Goal: Information Seeking & Learning: Learn about a topic

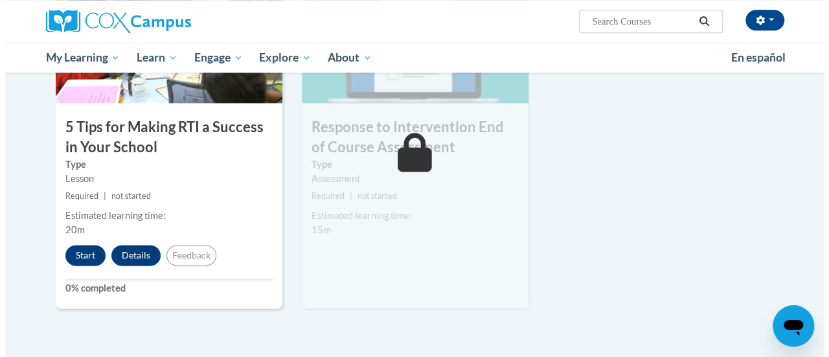
scroll to position [723, 0]
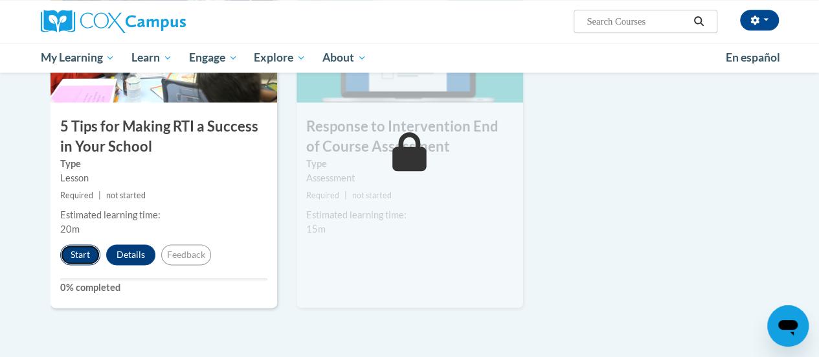
click at [78, 253] on button "Start" at bounding box center [80, 254] width 40 height 21
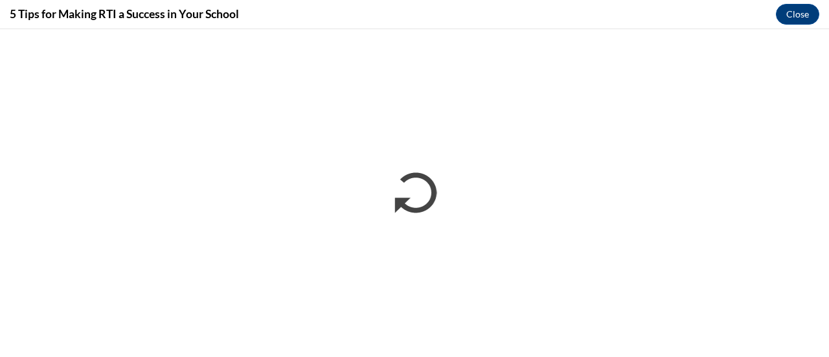
scroll to position [0, 0]
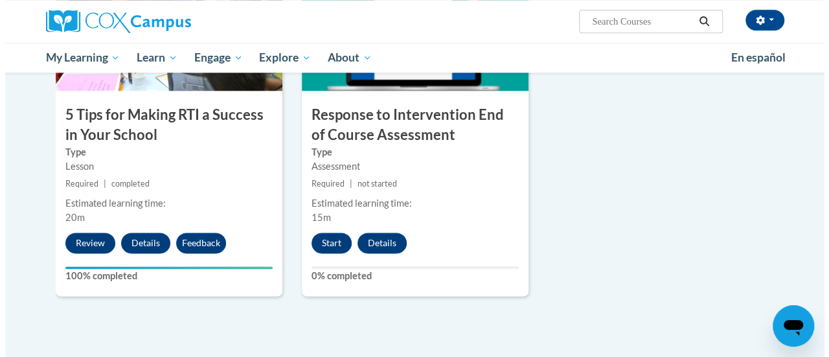
scroll to position [735, 0]
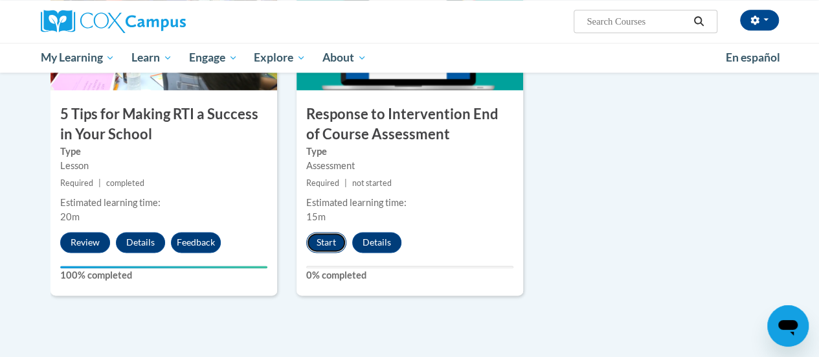
click at [320, 240] on button "Start" at bounding box center [326, 242] width 40 height 21
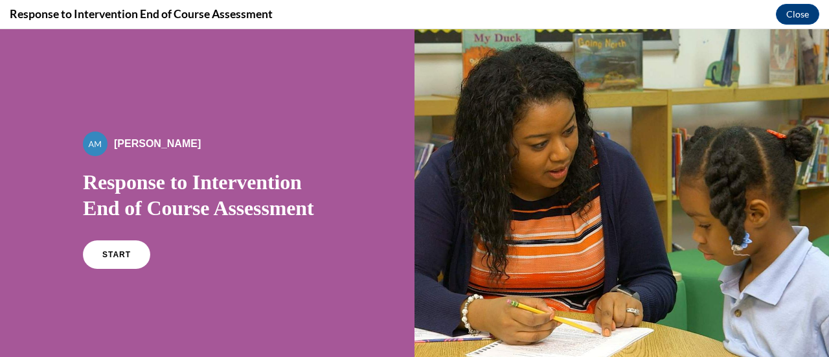
scroll to position [0, 0]
click at [125, 252] on span "START" at bounding box center [117, 255] width 30 height 10
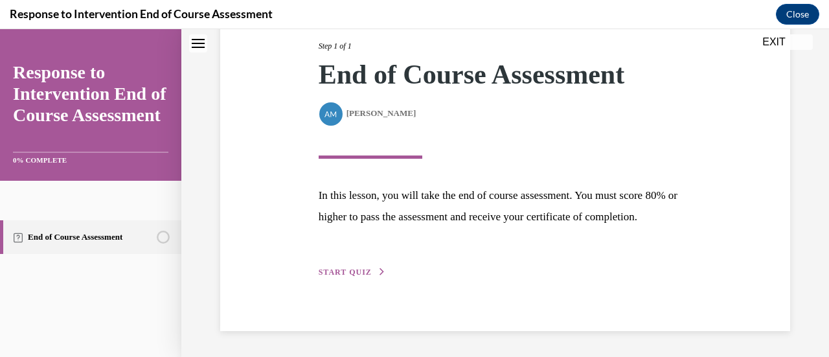
scroll to position [186, 0]
click at [344, 278] on button "START QUIZ" at bounding box center [352, 272] width 67 height 12
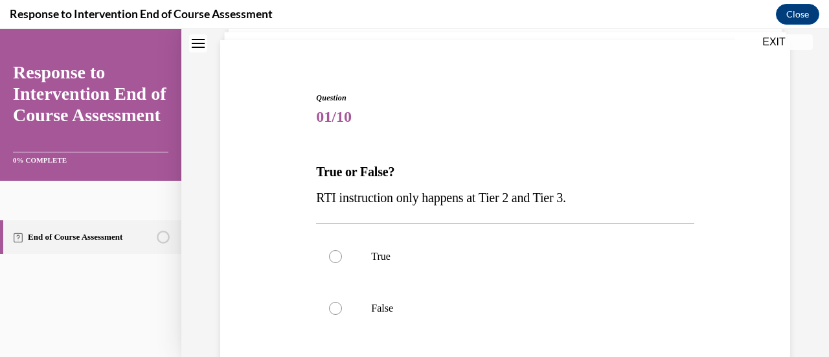
scroll to position [89, 0]
click at [354, 301] on label "False" at bounding box center [505, 308] width 378 height 52
click at [342, 301] on input "False" at bounding box center [335, 307] width 13 height 13
radio input "true"
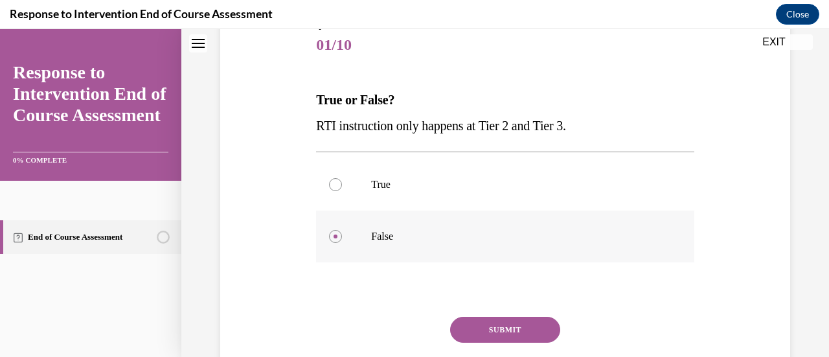
scroll to position [161, 0]
click at [518, 331] on button "SUBMIT" at bounding box center [505, 328] width 110 height 26
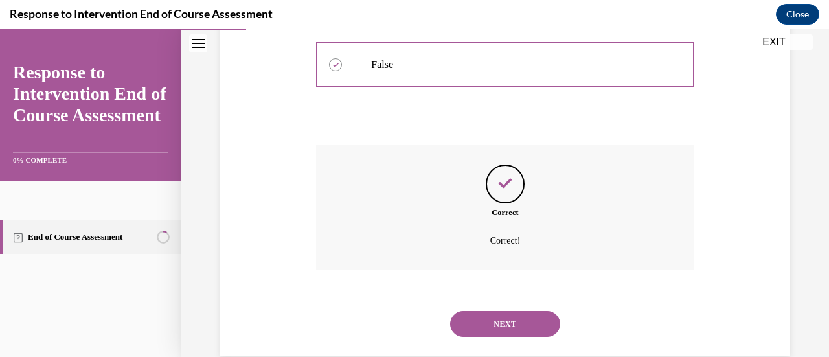
scroll to position [356, 0]
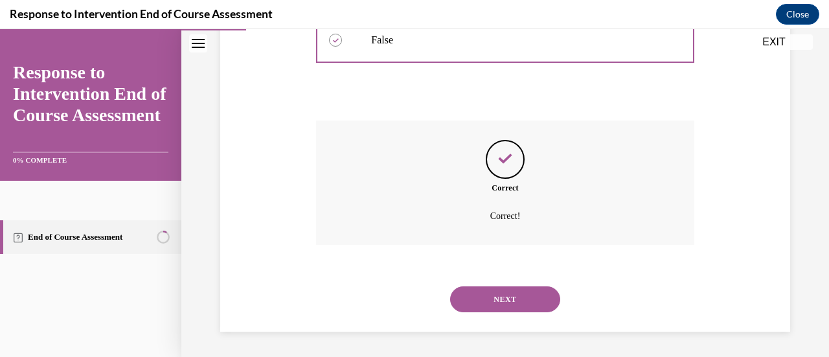
click at [508, 287] on button "NEXT" at bounding box center [505, 299] width 110 height 26
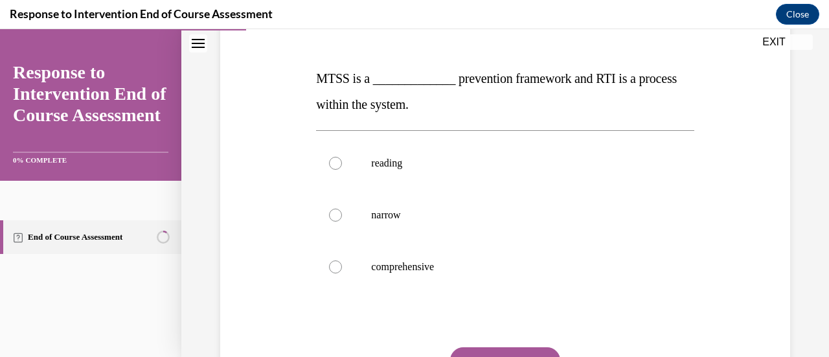
scroll to position [182, 0]
click at [508, 287] on label "comprehensive" at bounding box center [505, 266] width 378 height 52
click at [342, 273] on input "comprehensive" at bounding box center [335, 266] width 13 height 13
radio input "true"
click at [493, 349] on button "SUBMIT" at bounding box center [505, 360] width 110 height 26
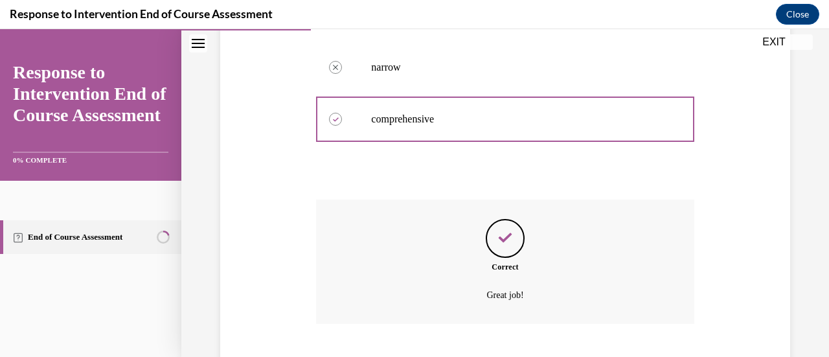
scroll to position [408, 0]
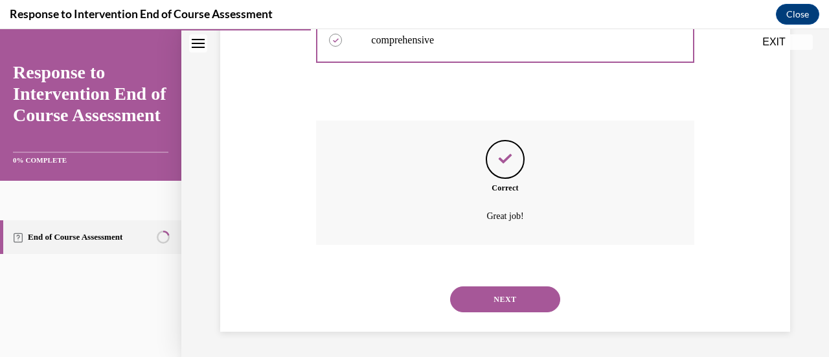
click at [495, 299] on button "NEXT" at bounding box center [505, 299] width 110 height 26
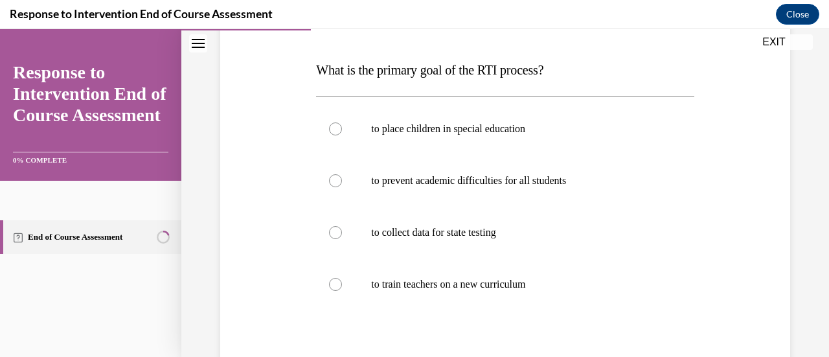
scroll to position [190, 0]
click at [487, 185] on p "to prevent academic difficulties for all students" at bounding box center [516, 180] width 290 height 13
click at [342, 185] on input "to prevent academic difficulties for all students" at bounding box center [335, 180] width 13 height 13
radio input "true"
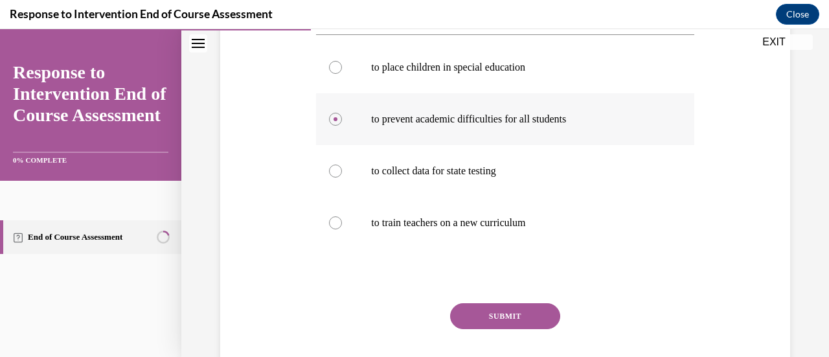
scroll to position [252, 0]
click at [511, 308] on button "SUBMIT" at bounding box center [505, 315] width 110 height 26
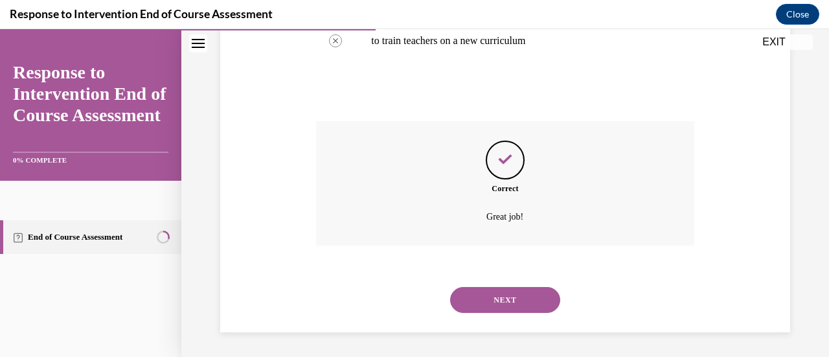
scroll to position [434, 0]
click at [510, 297] on button "NEXT" at bounding box center [505, 299] width 110 height 26
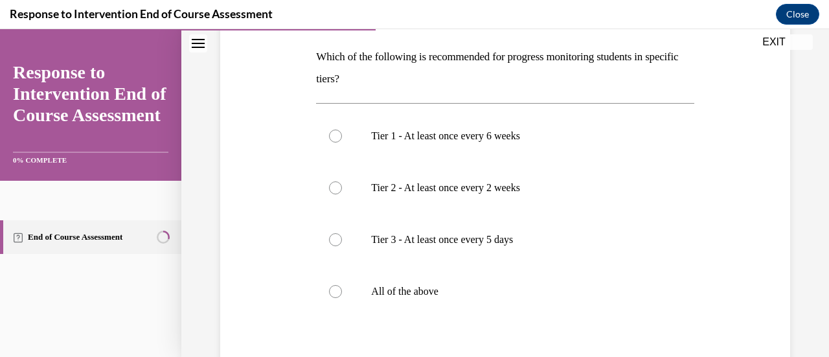
scroll to position [202, 0]
click at [412, 286] on p "All of the above" at bounding box center [516, 290] width 290 height 13
click at [342, 286] on input "All of the above" at bounding box center [335, 290] width 13 height 13
radio input "true"
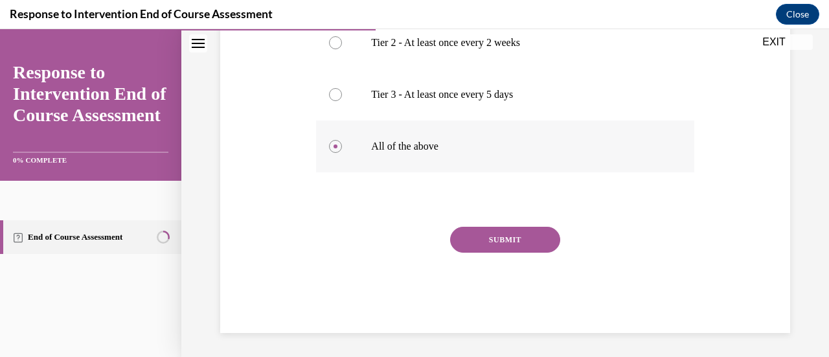
scroll to position [347, 0]
click at [513, 239] on button "SUBMIT" at bounding box center [505, 238] width 110 height 26
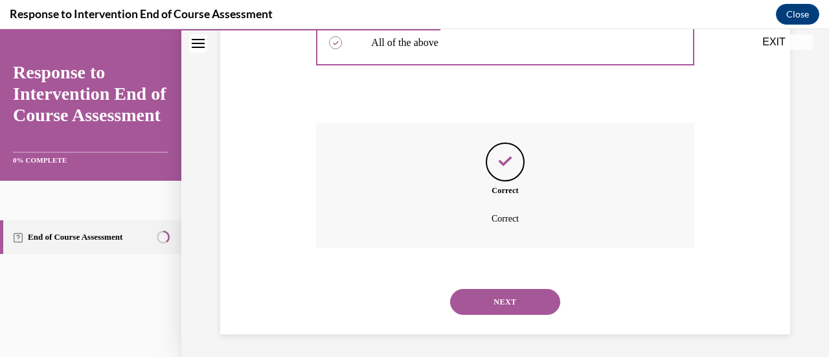
scroll to position [452, 0]
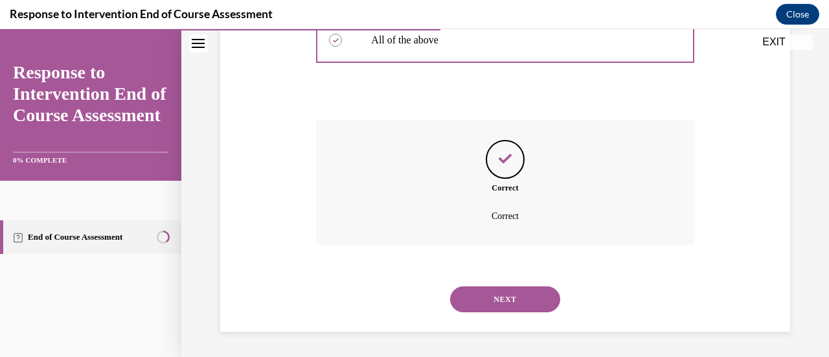
click at [510, 297] on button "NEXT" at bounding box center [505, 299] width 110 height 26
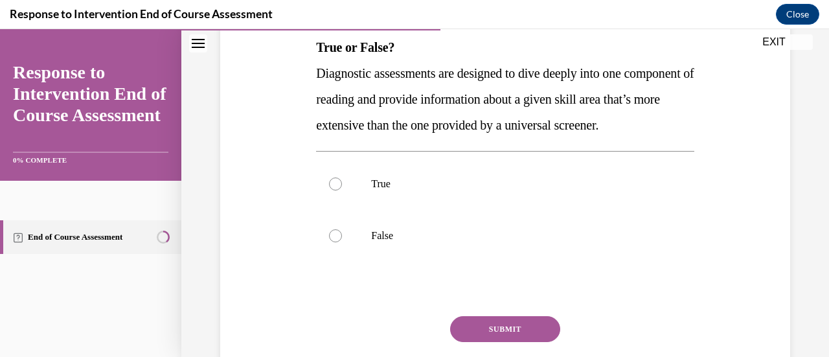
scroll to position [214, 0]
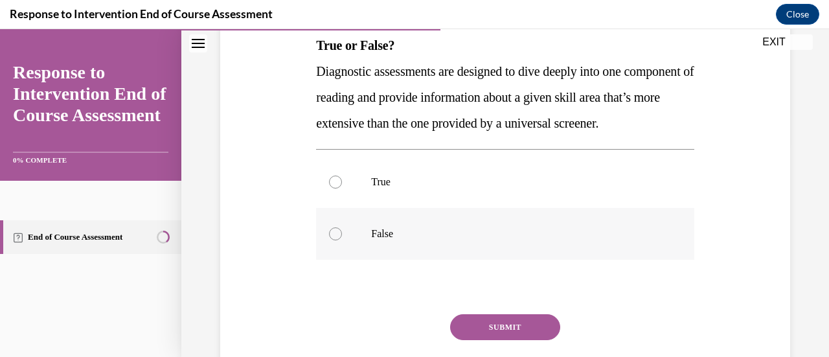
click at [404, 240] on p "False" at bounding box center [516, 233] width 290 height 13
click at [342, 240] on input "False" at bounding box center [335, 233] width 13 height 13
radio input "true"
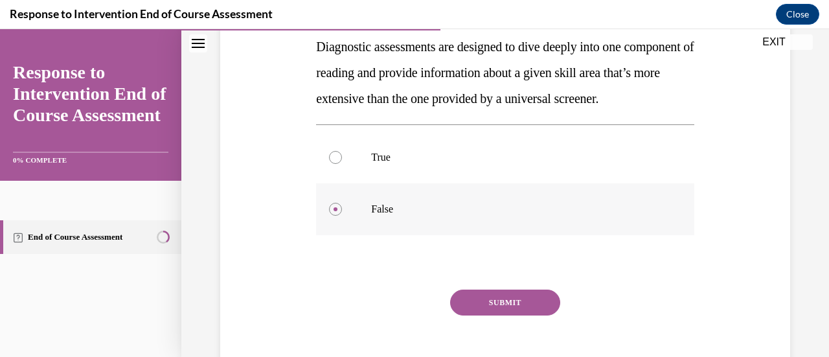
scroll to position [238, 0]
click at [442, 184] on label "True" at bounding box center [505, 158] width 378 height 52
click at [342, 165] on input "True" at bounding box center [335, 158] width 13 height 13
radio input "true"
click at [519, 316] on button "SUBMIT" at bounding box center [505, 303] width 110 height 26
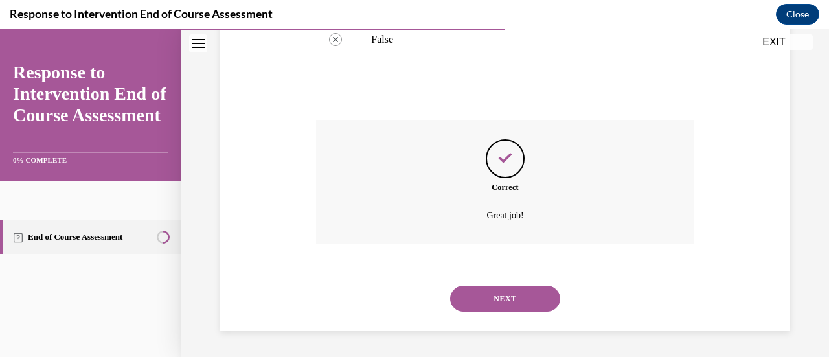
scroll to position [434, 0]
click at [514, 301] on button "NEXT" at bounding box center [505, 299] width 110 height 26
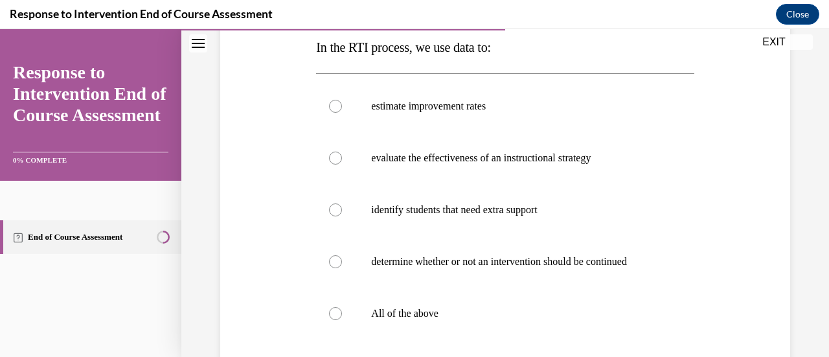
scroll to position [214, 0]
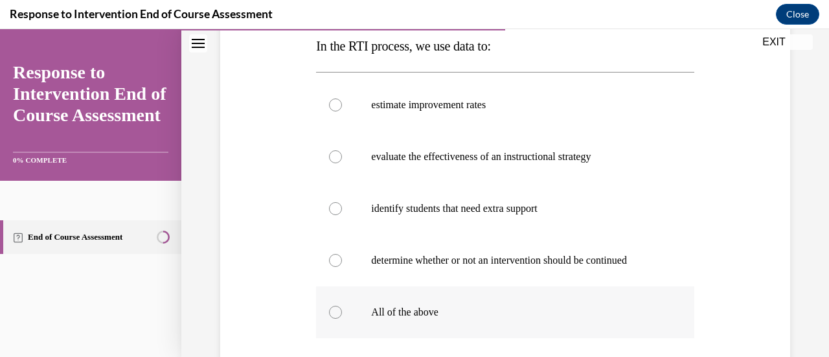
click at [439, 319] on label "All of the above" at bounding box center [505, 312] width 378 height 52
click at [342, 319] on input "All of the above" at bounding box center [335, 312] width 13 height 13
radio input "true"
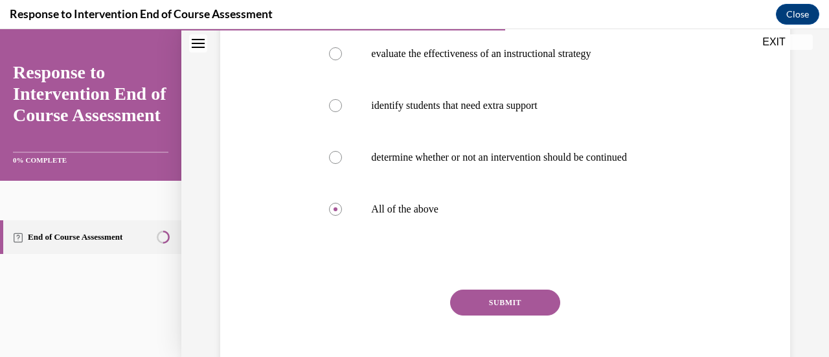
click at [523, 308] on button "SUBMIT" at bounding box center [505, 303] width 110 height 26
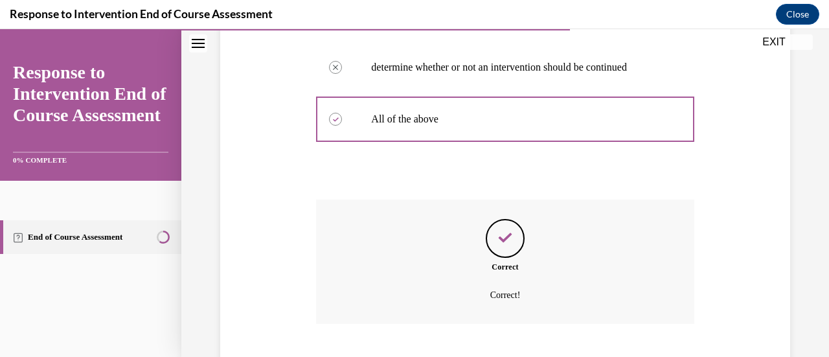
scroll to position [486, 0]
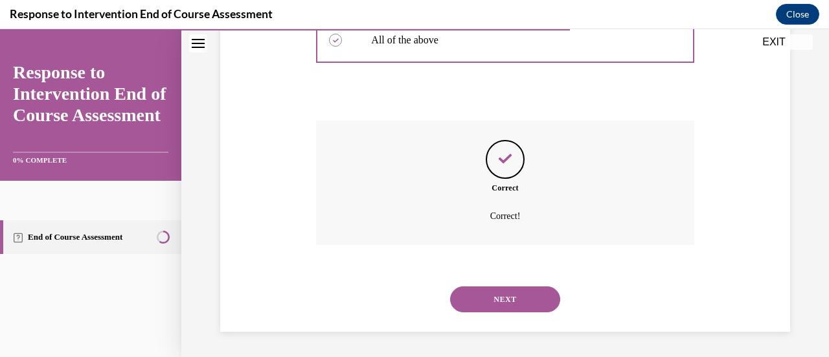
click at [517, 299] on button "NEXT" at bounding box center [505, 299] width 110 height 26
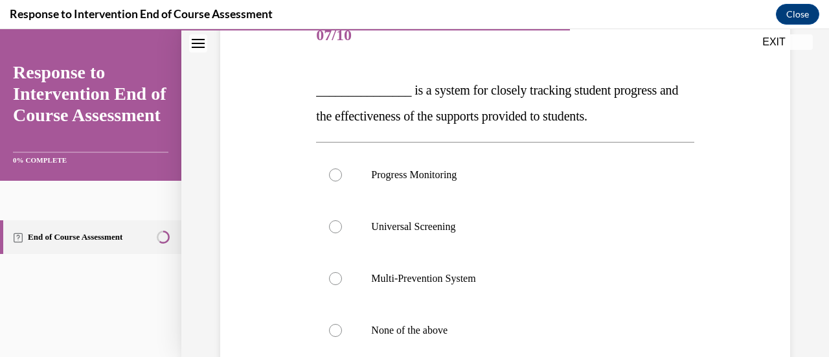
scroll to position [175, 0]
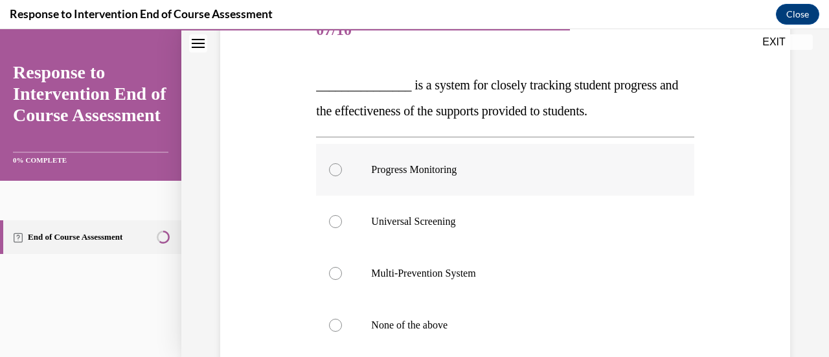
click at [453, 175] on p "Progress Monitoring" at bounding box center [516, 169] width 290 height 13
click at [342, 175] on input "Progress Monitoring" at bounding box center [335, 169] width 13 height 13
radio input "true"
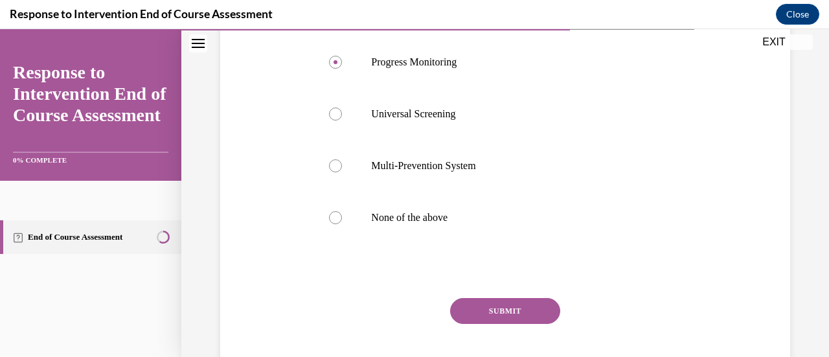
click at [529, 317] on button "SUBMIT" at bounding box center [505, 311] width 110 height 26
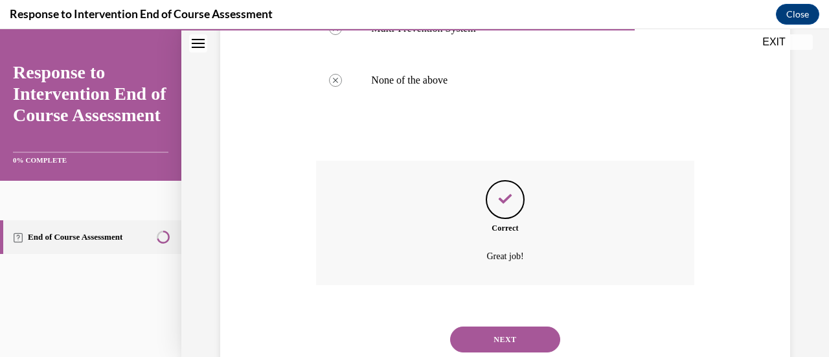
scroll to position [460, 0]
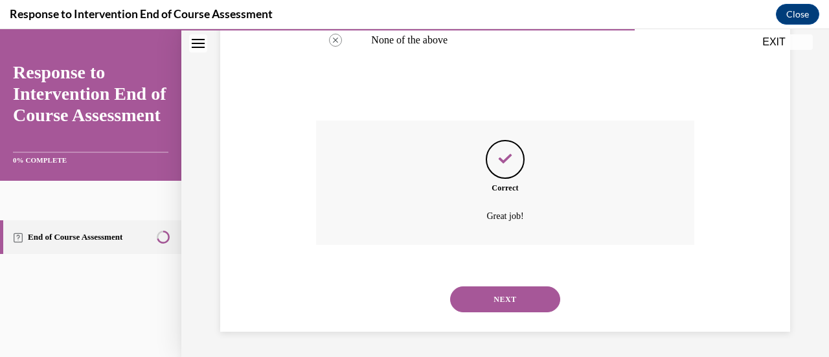
click at [521, 299] on button "NEXT" at bounding box center [505, 299] width 110 height 26
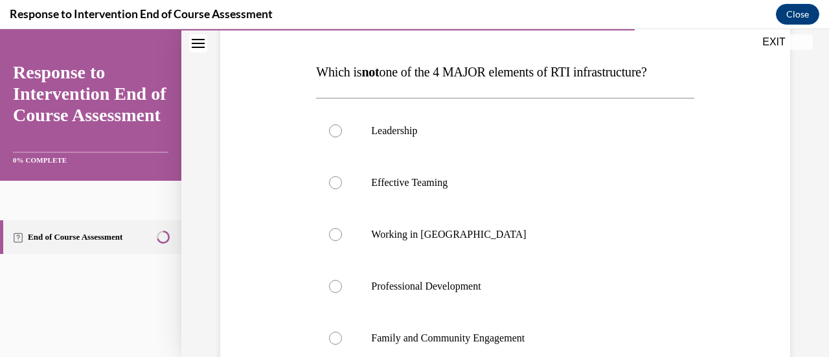
scroll to position [188, 0]
click at [429, 234] on p "Working in Silos" at bounding box center [516, 234] width 290 height 13
click at [342, 234] on input "Working in Silos" at bounding box center [335, 234] width 13 height 13
radio input "true"
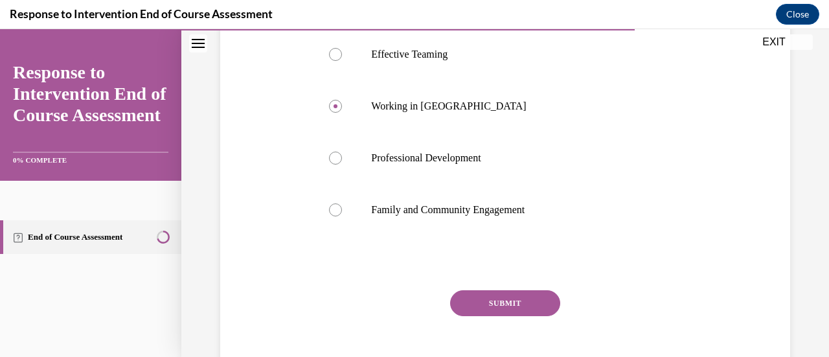
click at [527, 308] on button "SUBMIT" at bounding box center [505, 303] width 110 height 26
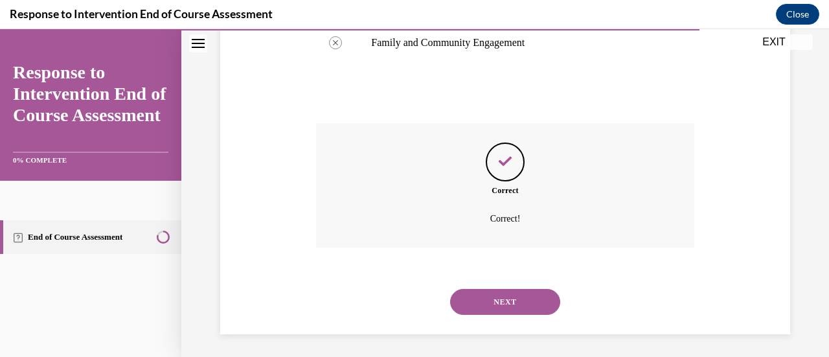
scroll to position [486, 0]
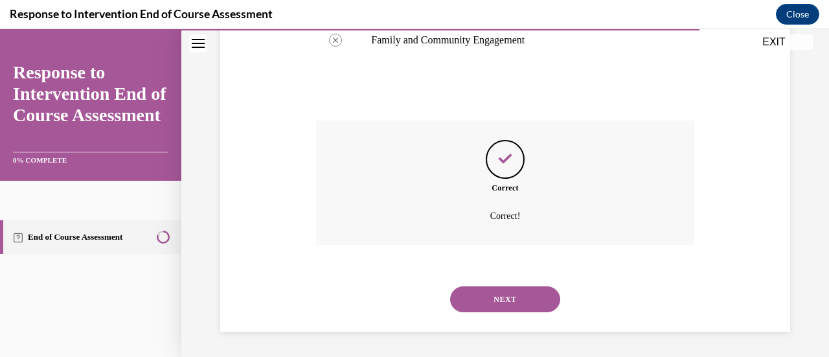
click at [526, 306] on button "NEXT" at bounding box center [505, 299] width 110 height 26
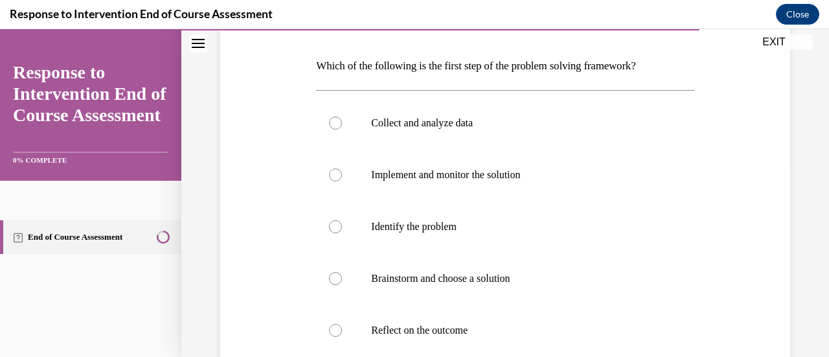
scroll to position [193, 0]
click at [459, 223] on p "Identify the problem" at bounding box center [516, 225] width 290 height 13
click at [342, 223] on input "Identify the problem" at bounding box center [335, 225] width 13 height 13
radio input "true"
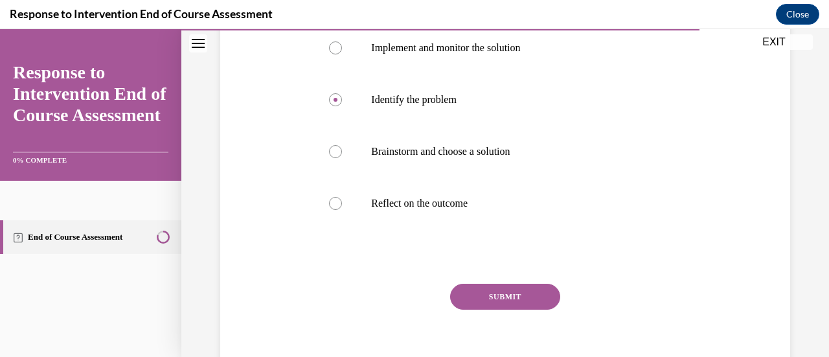
click at [534, 295] on button "SUBMIT" at bounding box center [505, 297] width 110 height 26
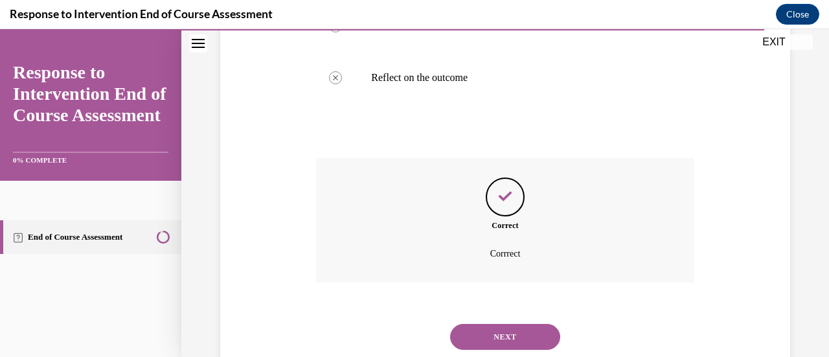
scroll to position [482, 0]
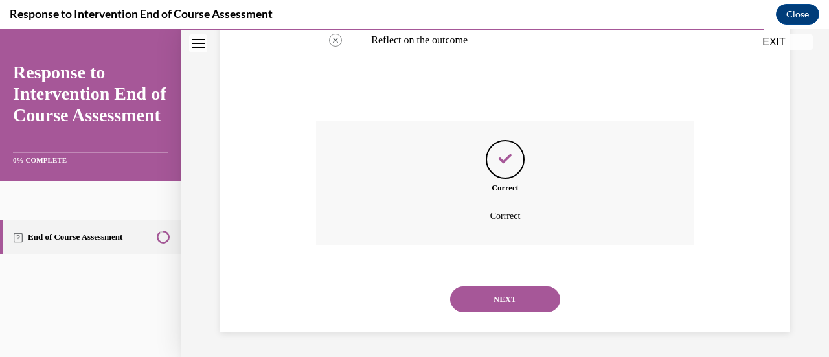
click at [518, 303] on button "NEXT" at bounding box center [505, 299] width 110 height 26
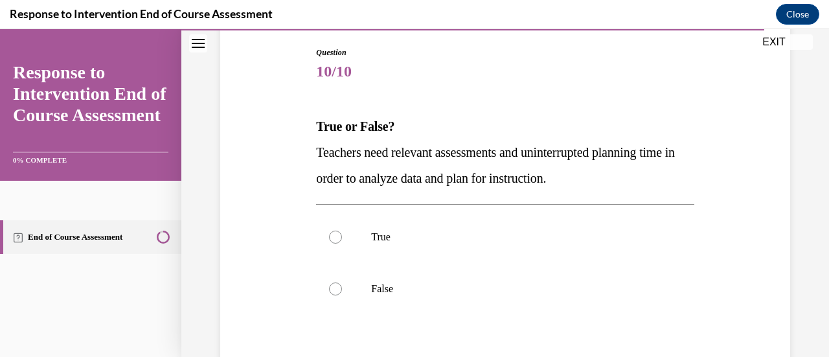
scroll to position [135, 0]
click at [473, 239] on p "True" at bounding box center [516, 235] width 290 height 13
click at [342, 239] on input "True" at bounding box center [335, 235] width 13 height 13
radio input "true"
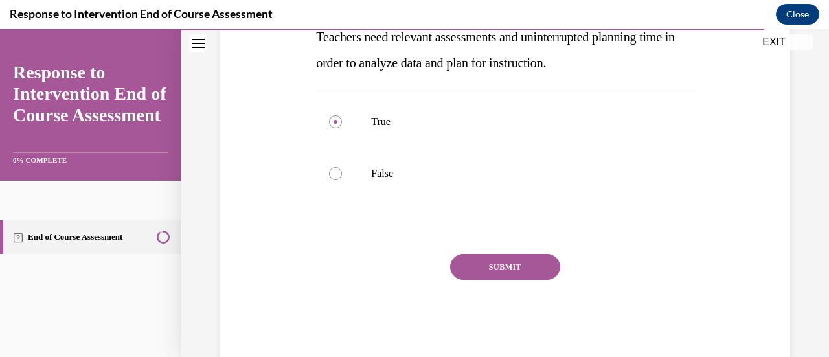
click at [516, 268] on button "SUBMIT" at bounding box center [505, 267] width 110 height 26
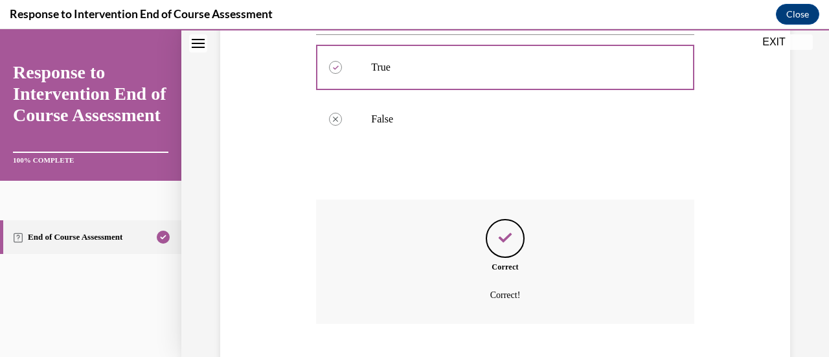
scroll to position [382, 0]
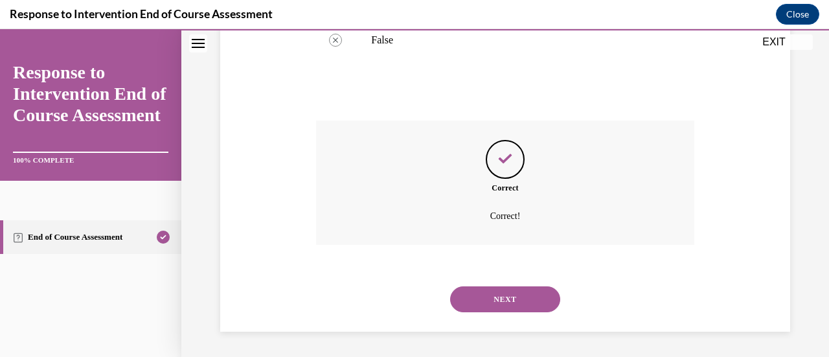
click at [518, 299] on button "NEXT" at bounding box center [505, 299] width 110 height 26
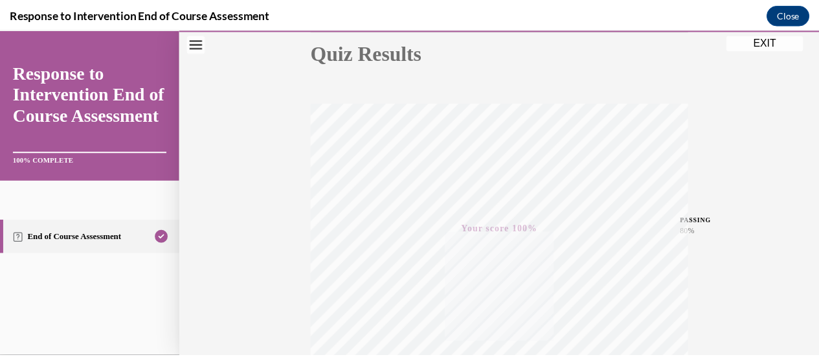
scroll to position [148, 0]
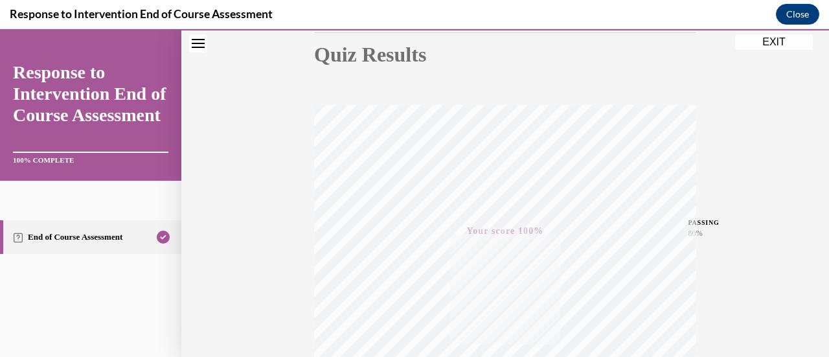
click at [781, 44] on button "EXIT" at bounding box center [774, 42] width 78 height 16
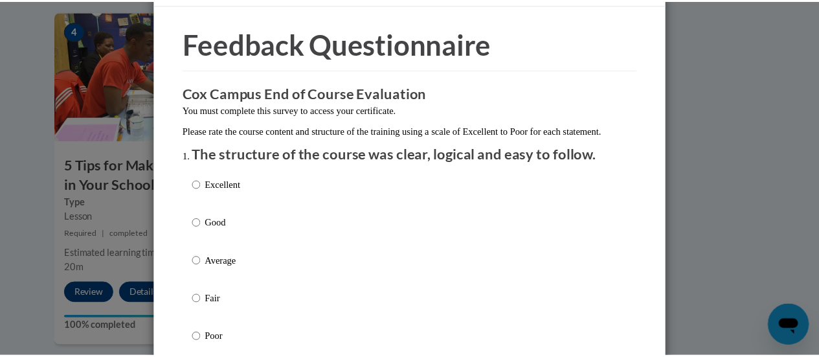
scroll to position [0, 0]
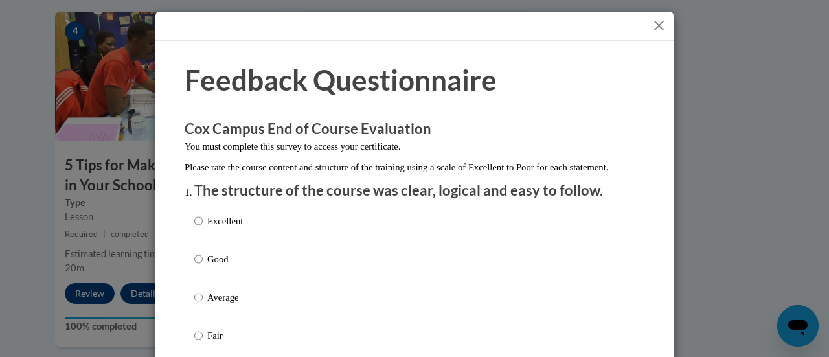
click at [651, 27] on button "Close" at bounding box center [659, 25] width 16 height 16
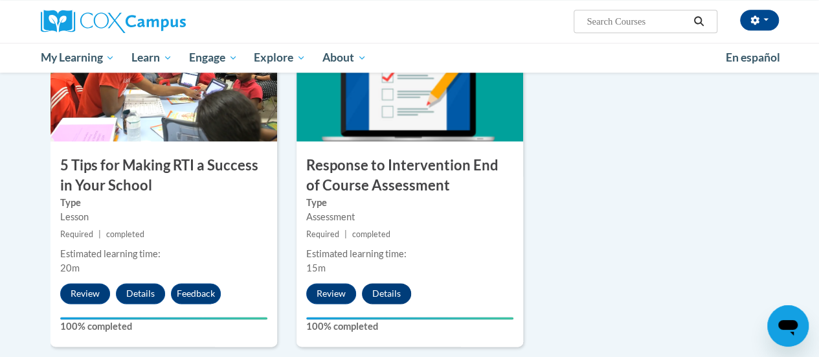
click at [396, 286] on button "Details" at bounding box center [386, 293] width 49 height 21
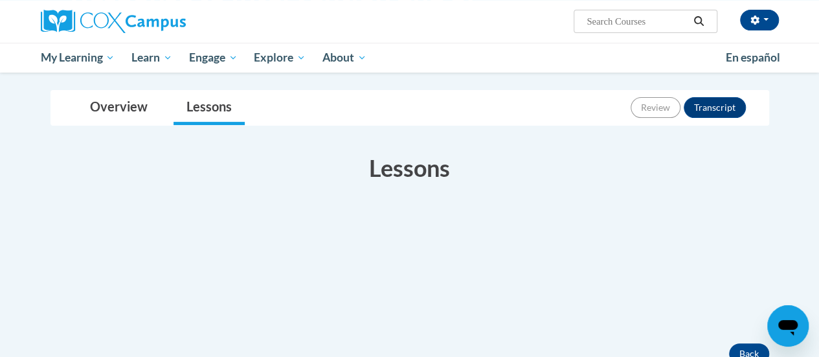
scroll to position [139, 0]
click at [728, 106] on button "Transcript" at bounding box center [715, 107] width 62 height 21
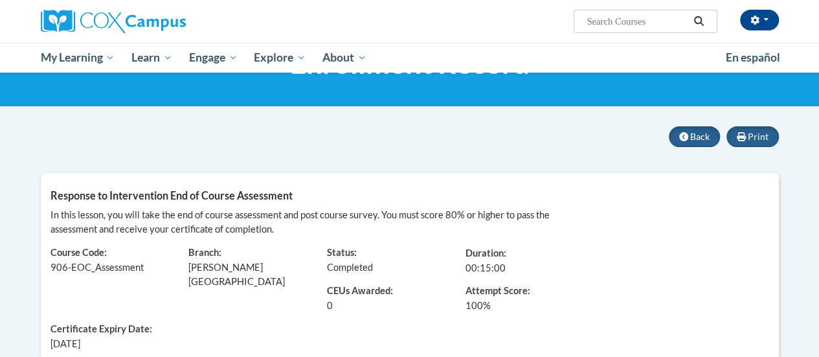
scroll to position [69, 0]
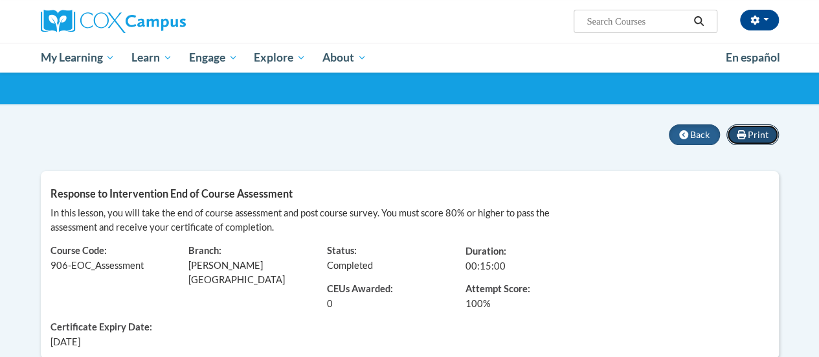
click at [760, 137] on span "Print" at bounding box center [758, 134] width 21 height 11
click at [651, 281] on div "In this lesson, you will take the end of course assessment and post course surv…" at bounding box center [410, 277] width 738 height 143
